Goal: Check status: Check status

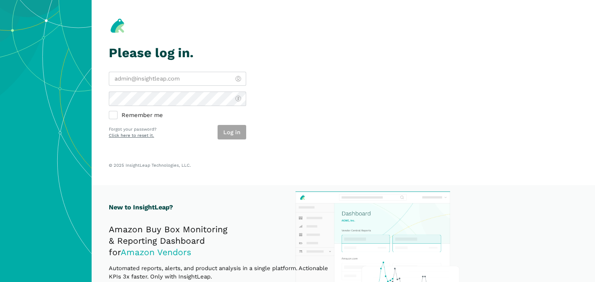
type input "[PERSON_NAME][EMAIL_ADDRESS][DOMAIN_NAME]"
click at [235, 133] on div "Log in" at bounding box center [231, 132] width 29 height 15
click at [235, 133] on button "Log in" at bounding box center [231, 132] width 29 height 15
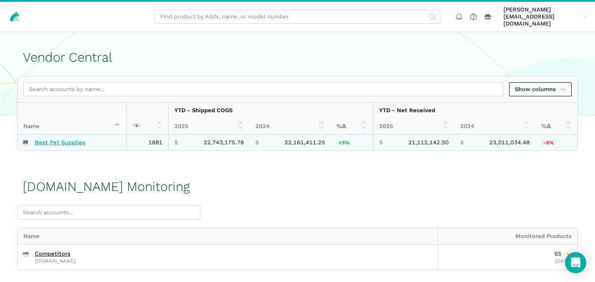
click at [76, 139] on link "Best Pet Supplies" at bounding box center [60, 142] width 51 height 7
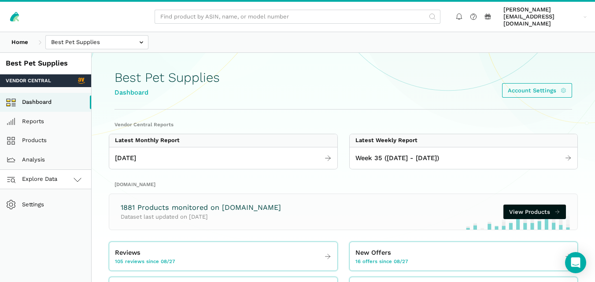
click at [74, 174] on icon at bounding box center [77, 179] width 11 height 11
click at [56, 209] on link "Amazon.com" at bounding box center [45, 218] width 91 height 19
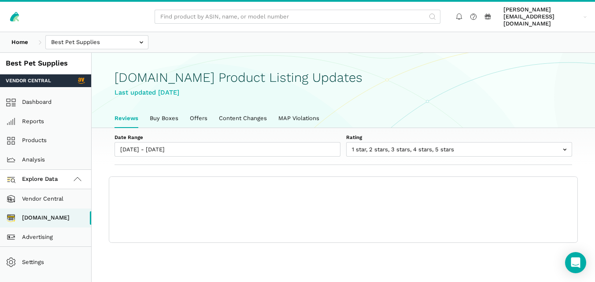
scroll to position [3, 0]
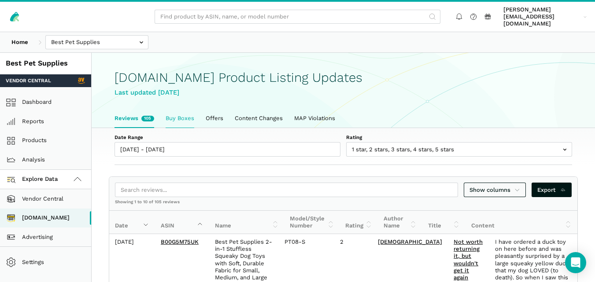
click at [190, 109] on link "Buy Boxes" at bounding box center [180, 118] width 40 height 18
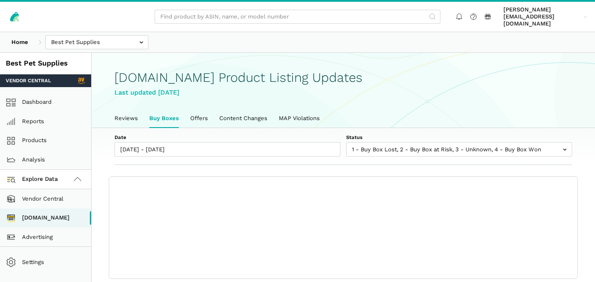
scroll to position [3, 0]
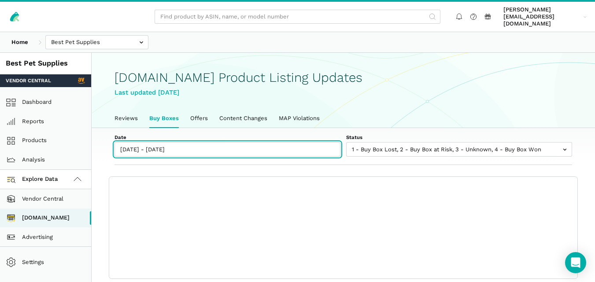
click at [177, 143] on input "[DATE] - [DATE]" at bounding box center [227, 149] width 226 height 15
type input "[DATE]"
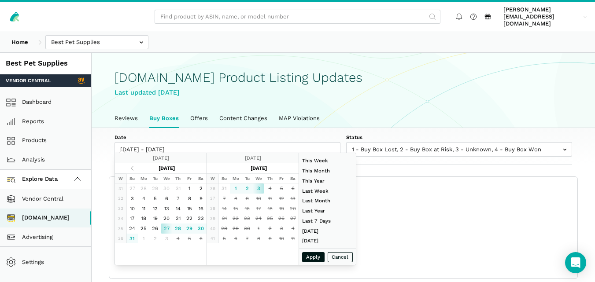
click at [381, 134] on label "Status" at bounding box center [459, 137] width 226 height 7
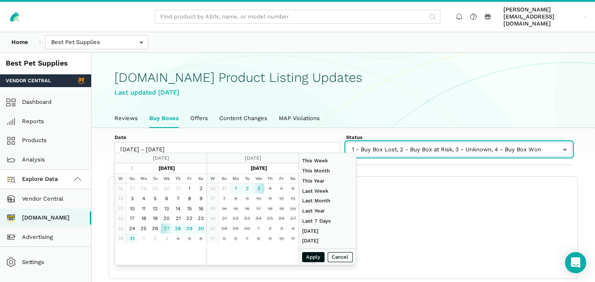
click at [381, 142] on select "1 - Buy Box Lost 2 - Buy Box at Risk 3 - Unknown 4 - Buy Box Won" at bounding box center [459, 145] width 226 height 6
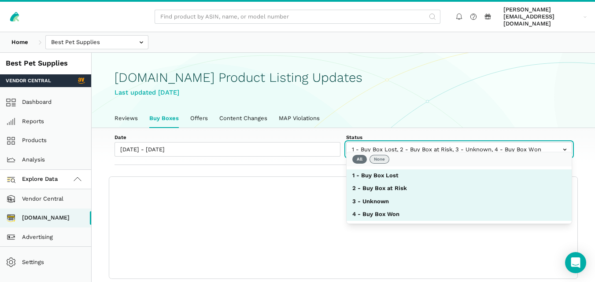
click at [379, 158] on button "None" at bounding box center [379, 159] width 20 height 9
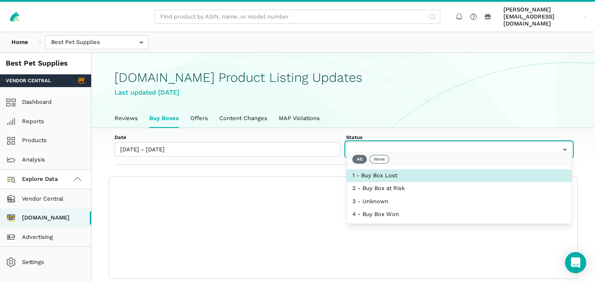
select select "1 - Buy Box Lost"
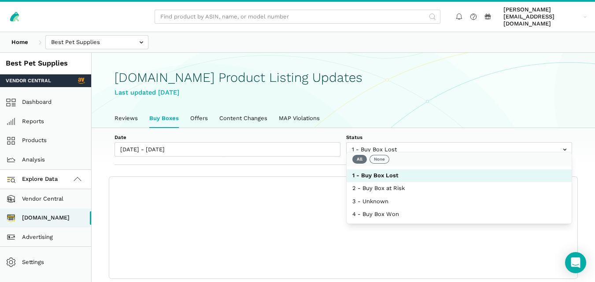
click at [310, 154] on div "Date [DATE] - [DATE] Status 1 - Buy Box Lost 2 - Buy Box at Risk 3 - Unknown 4 …" at bounding box center [343, 146] width 503 height 37
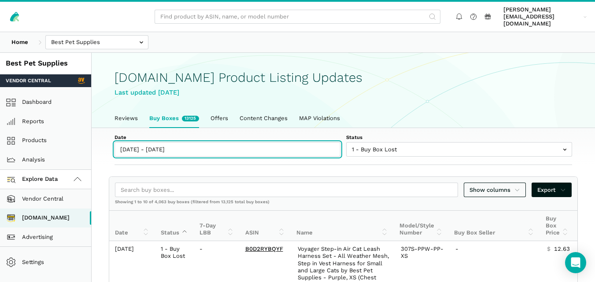
click at [174, 143] on input "[DATE] - [DATE]" at bounding box center [227, 149] width 226 height 15
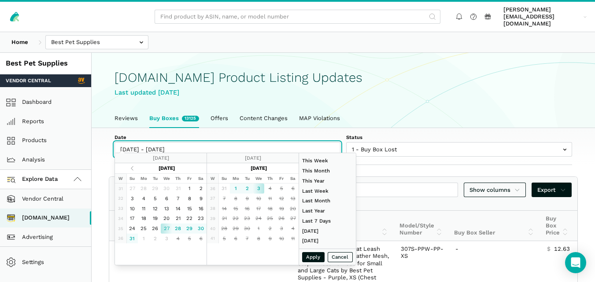
type input "[DATE]"
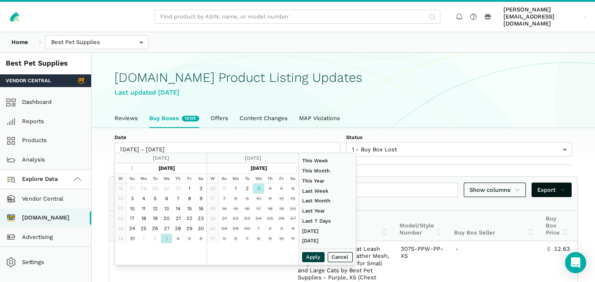
click at [308, 255] on button "Apply" at bounding box center [313, 257] width 23 height 10
type input "[DATE] - [DATE]"
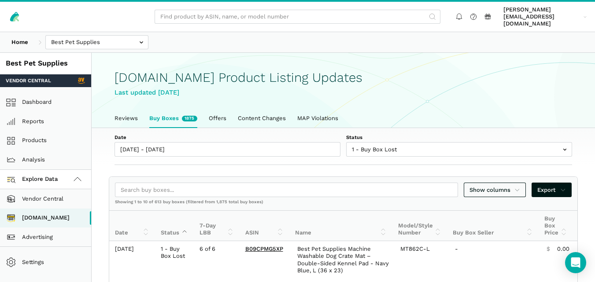
click at [330, 32] on div "Home Best Pet Supplies Competitors" at bounding box center [297, 42] width 595 height 20
click at [400, 88] on div "Last updated [DATE]" at bounding box center [342, 93] width 457 height 10
click at [128, 110] on link "Reviews" at bounding box center [126, 118] width 35 height 18
